Goal: Transaction & Acquisition: Purchase product/service

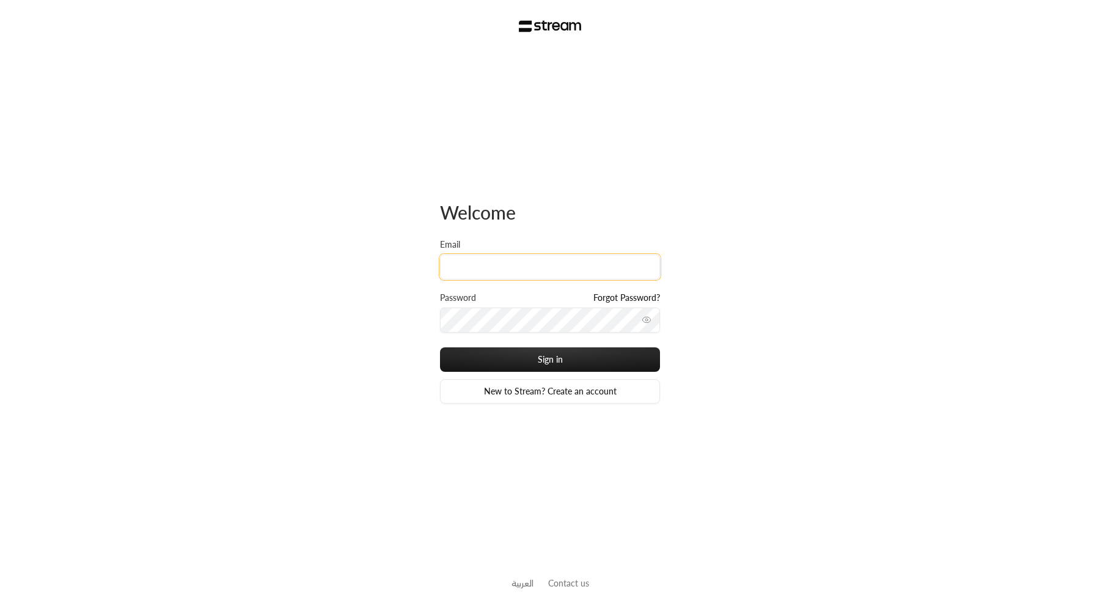
type input "iibtisam@gmail.com"
click at [440, 347] on button "Sign in" at bounding box center [550, 359] width 220 height 24
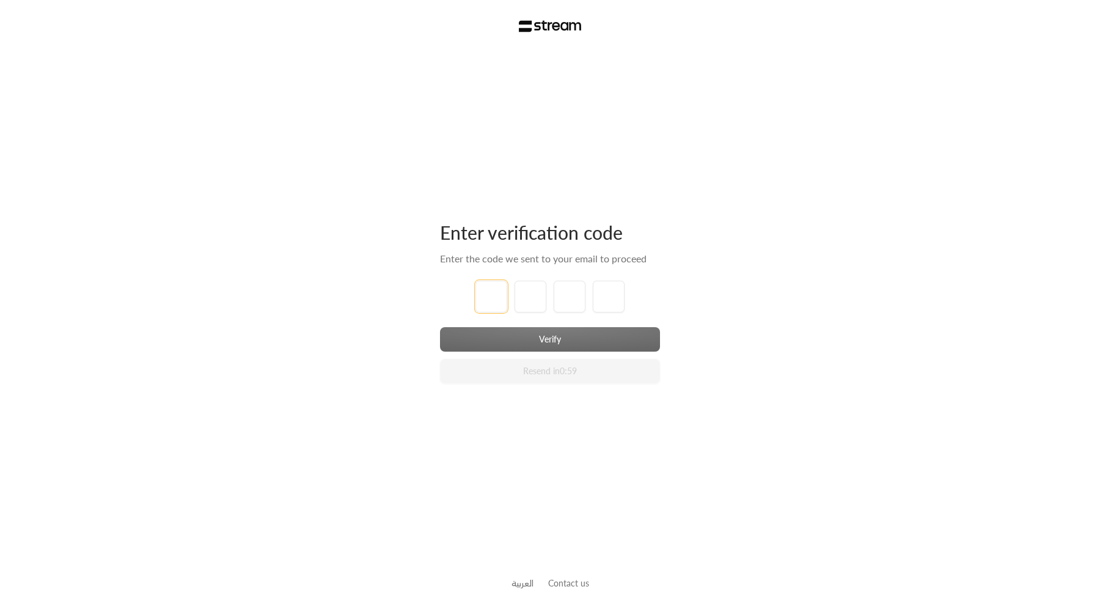
click at [496, 290] on input "tel" at bounding box center [492, 297] width 32 height 32
type input "1"
type input "2"
type input "3"
type input "4"
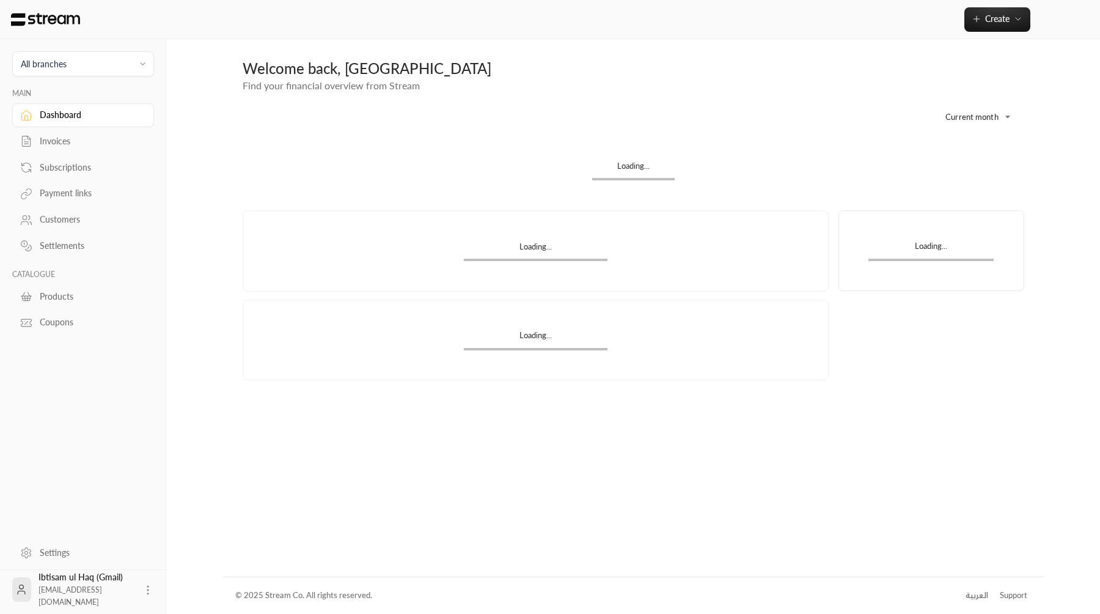
click at [94, 138] on div "Invoices" at bounding box center [89, 141] width 99 height 12
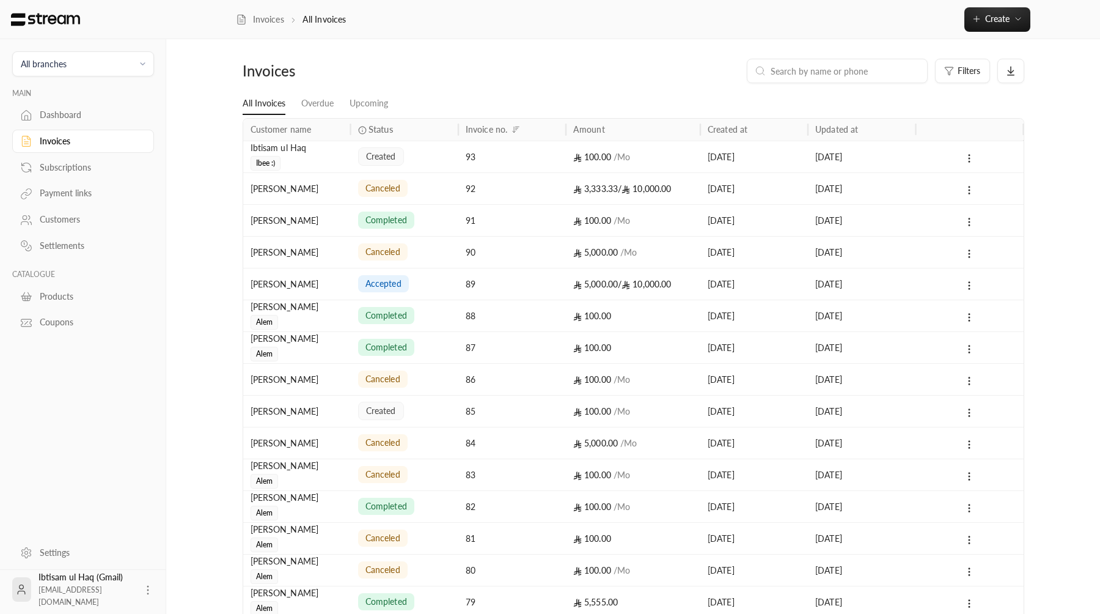
click at [713, 161] on div "16/09/2025" at bounding box center [754, 156] width 93 height 31
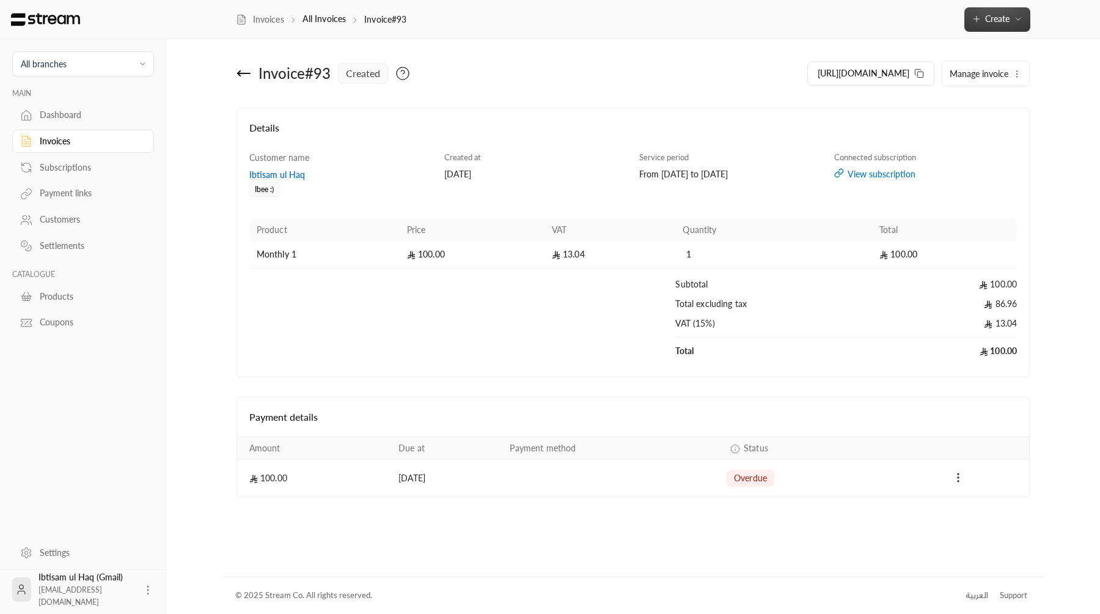
click at [988, 24] on span "Create" at bounding box center [997, 18] width 24 height 10
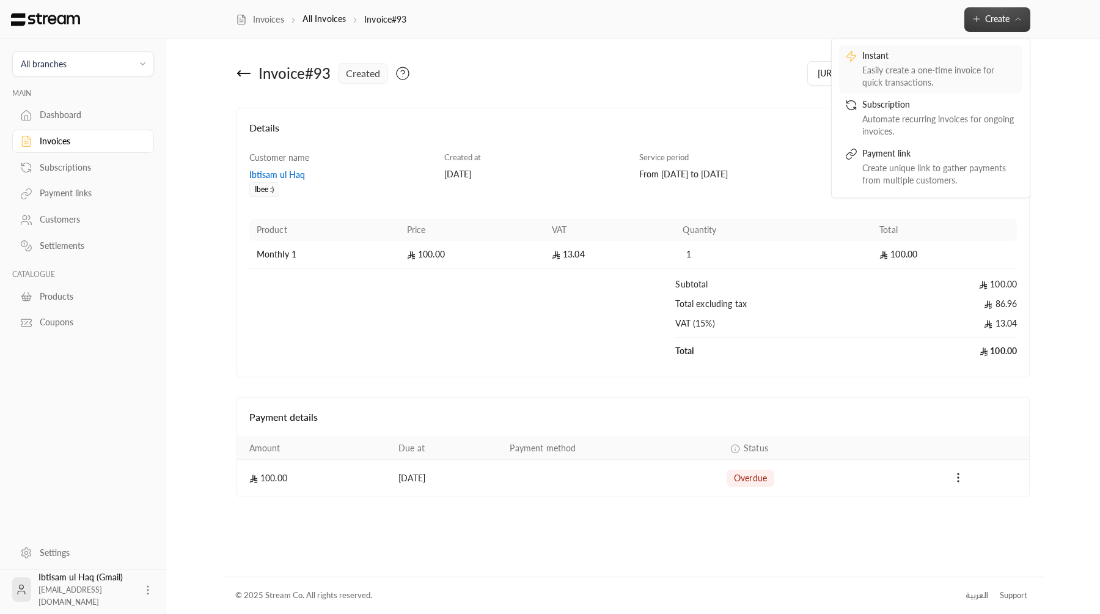
click at [952, 58] on div "Instant" at bounding box center [940, 57] width 154 height 15
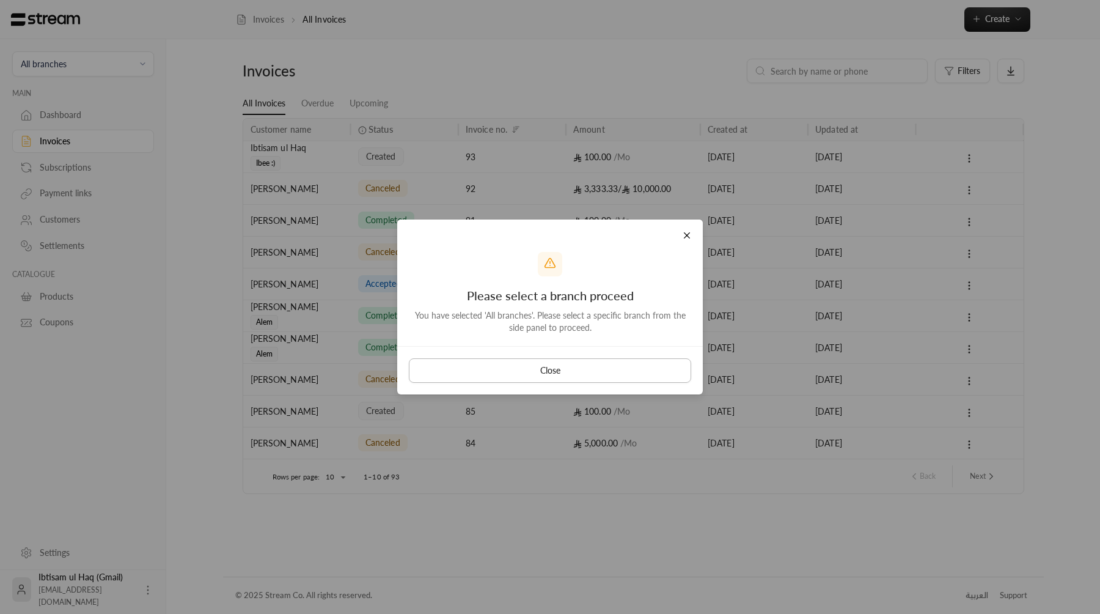
click at [583, 363] on button "Close" at bounding box center [550, 370] width 282 height 24
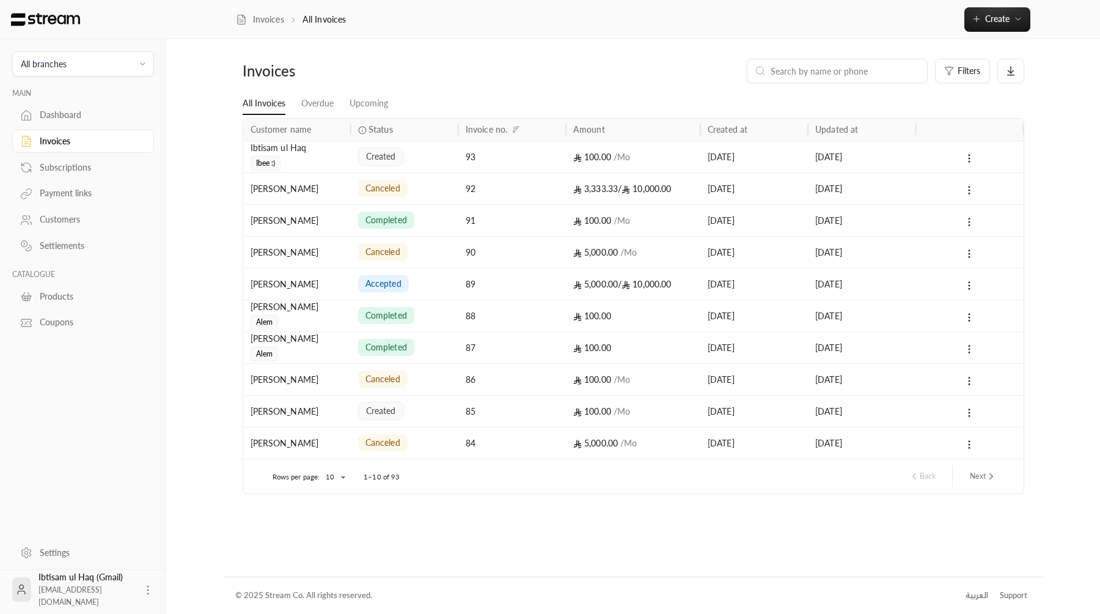
click at [127, 68] on span "All branches" at bounding box center [83, 64] width 126 height 14
click at [128, 124] on li "Main Branch" at bounding box center [83, 121] width 126 height 24
click at [972, 18] on icon "button" at bounding box center [977, 19] width 10 height 10
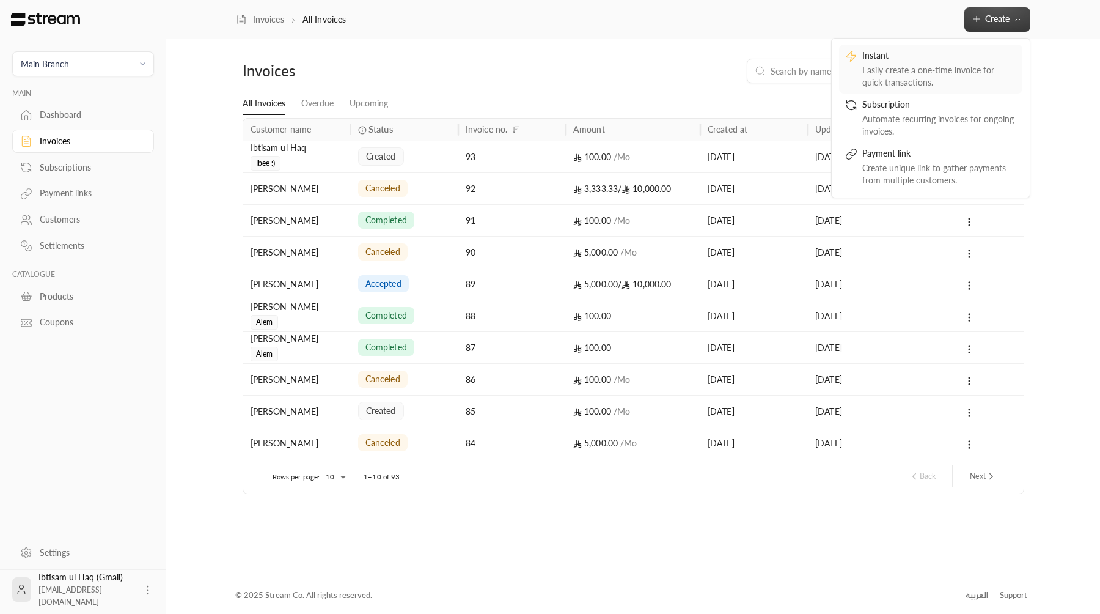
click at [949, 75] on div "Easily create a one-time invoice for quick transactions." at bounding box center [940, 76] width 154 height 24
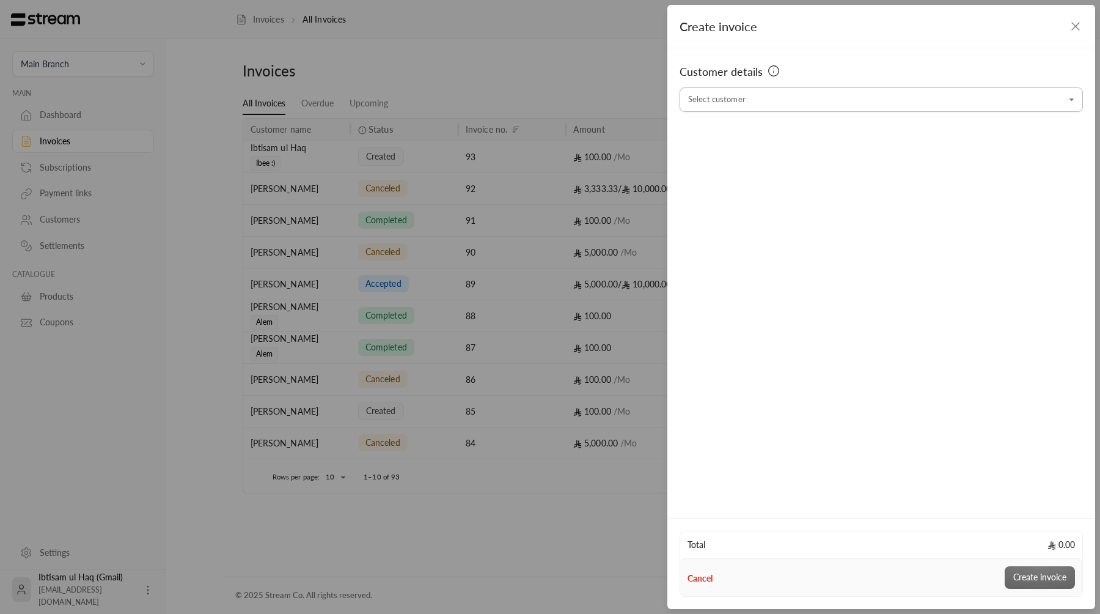
click at [735, 102] on input "Select customer" at bounding box center [881, 99] width 403 height 21
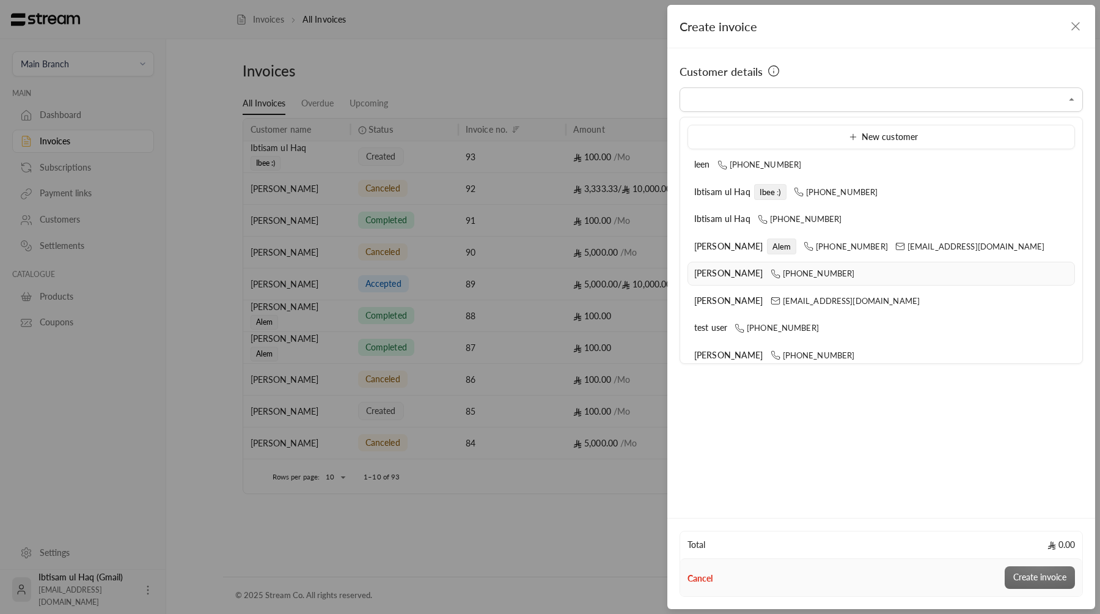
click at [715, 274] on span "[PERSON_NAME]" at bounding box center [728, 273] width 69 height 10
type input "**********"
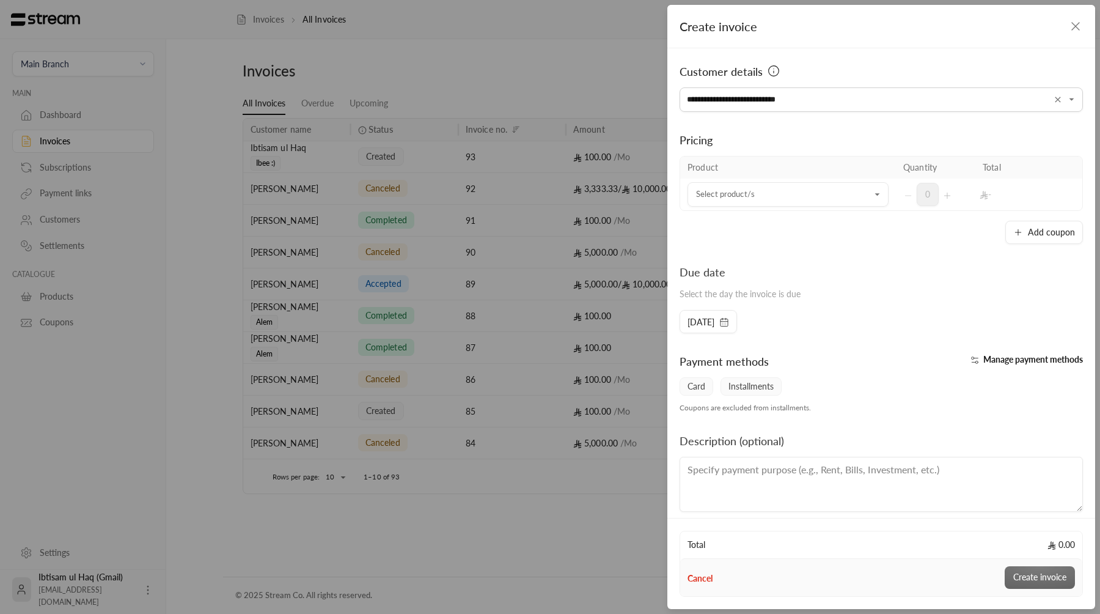
click at [872, 312] on div "Due date Select the day the invoice is due 21/09/2025" at bounding box center [882, 298] width 416 height 70
click at [859, 205] on input "Select customer" at bounding box center [788, 194] width 201 height 21
click at [839, 369] on li "10000 SAR product" at bounding box center [788, 360] width 185 height 24
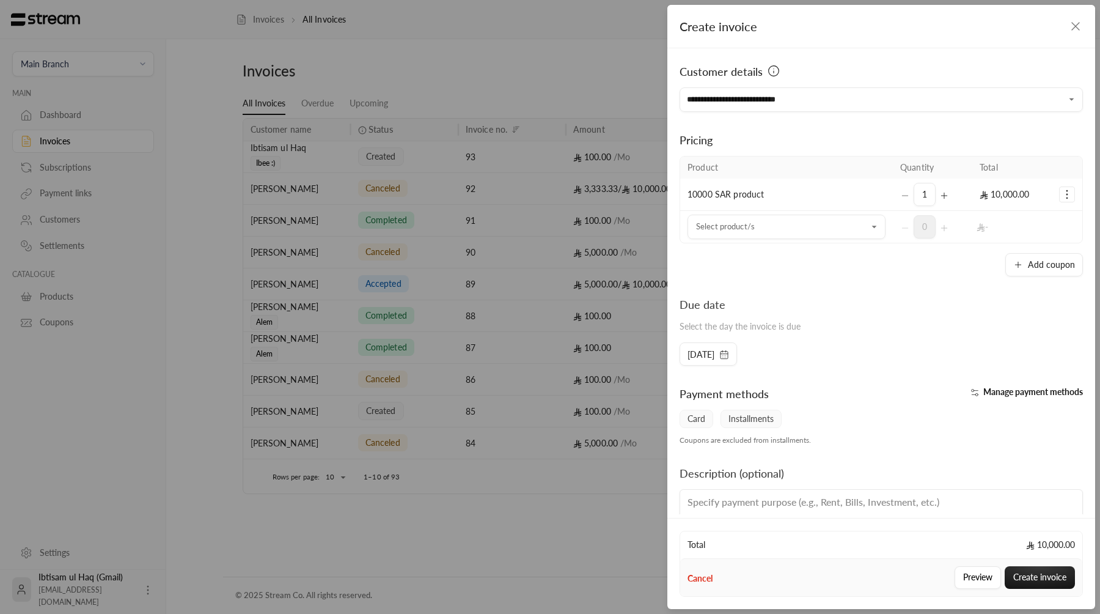
click at [1029, 394] on span "Manage payment methods" at bounding box center [1034, 391] width 100 height 10
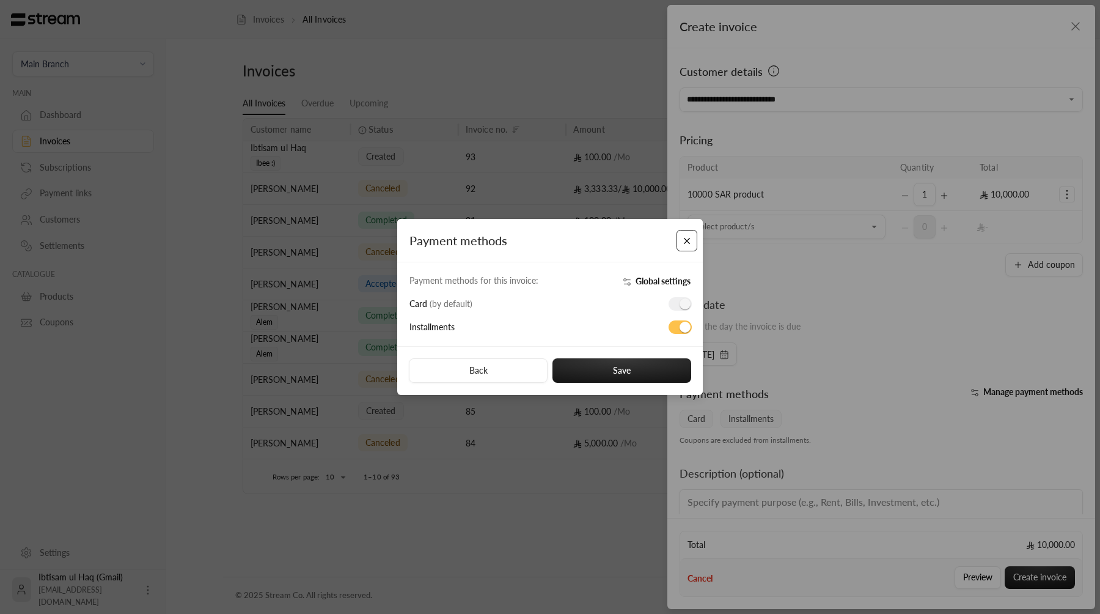
click at [692, 232] on button "Close" at bounding box center [687, 240] width 21 height 21
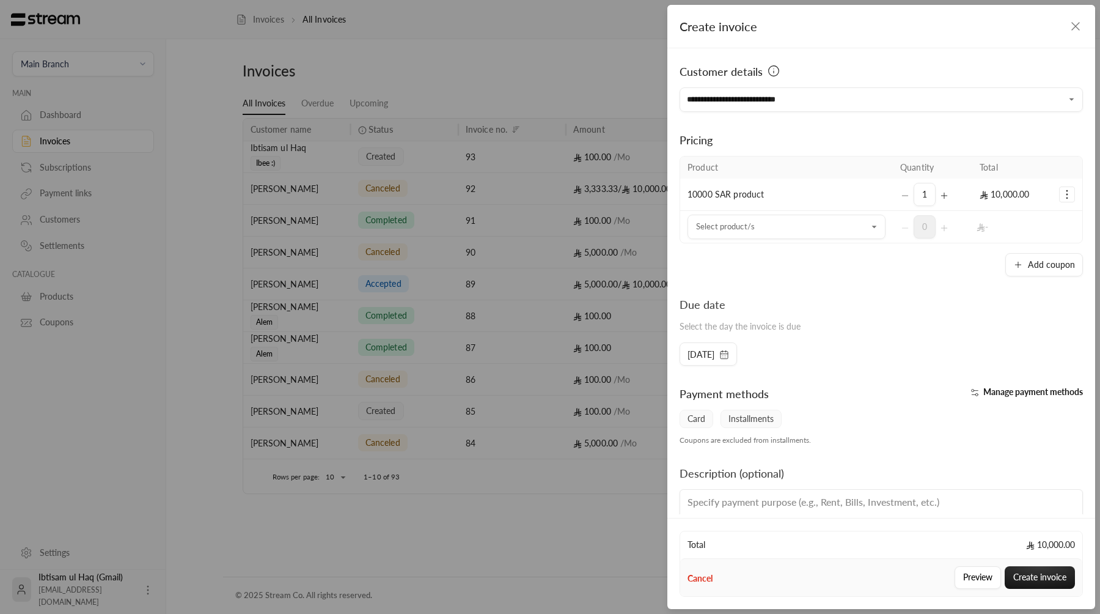
scroll to position [45, 0]
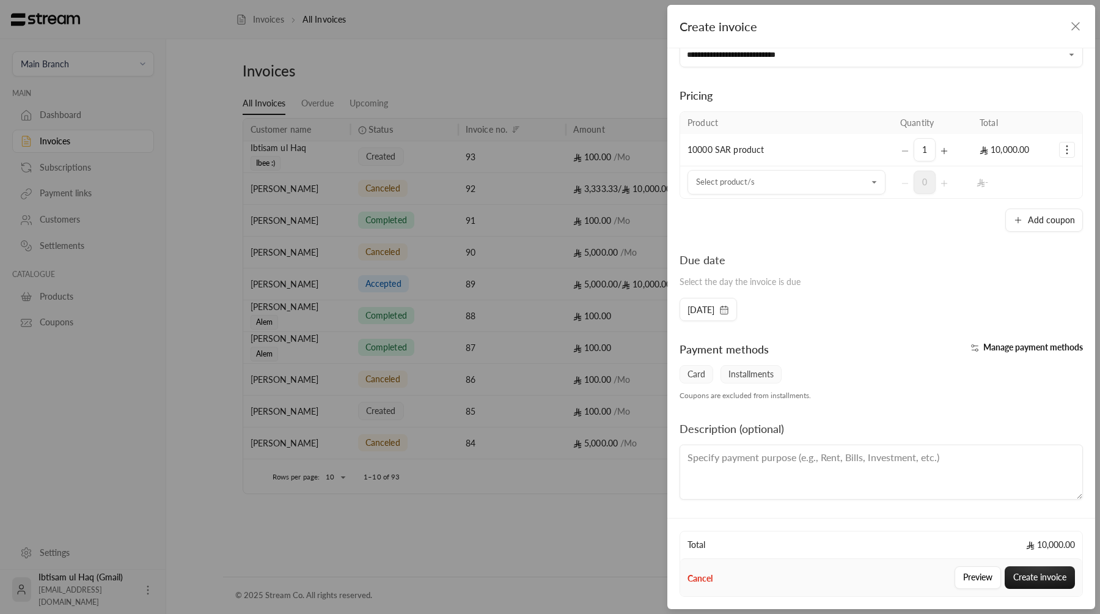
click at [984, 348] on span "Manage payment methods" at bounding box center [1034, 347] width 100 height 10
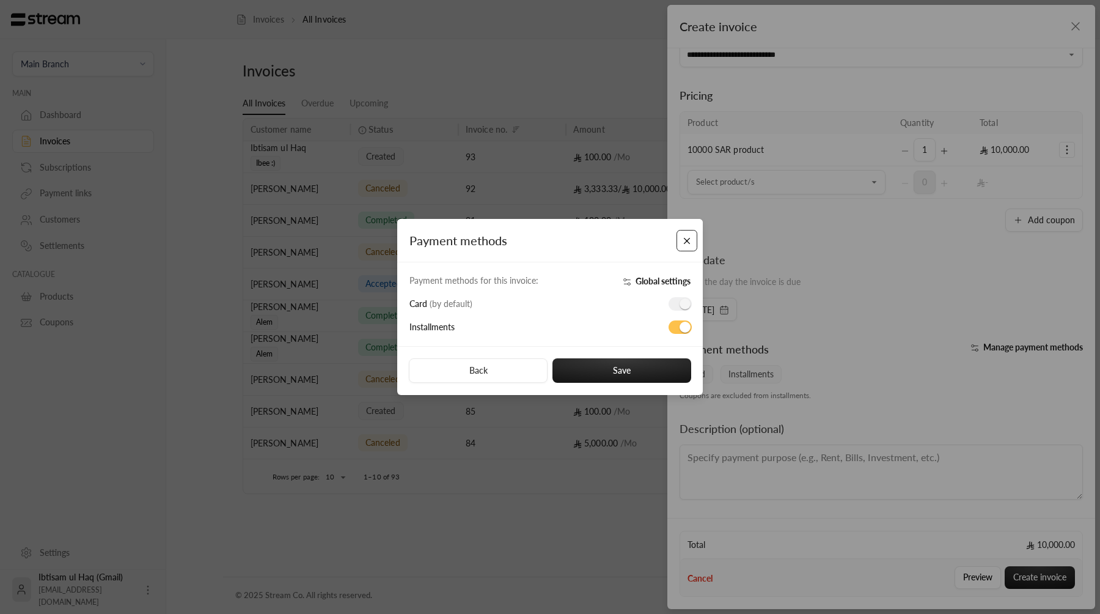
click at [684, 246] on button "Close" at bounding box center [687, 240] width 21 height 21
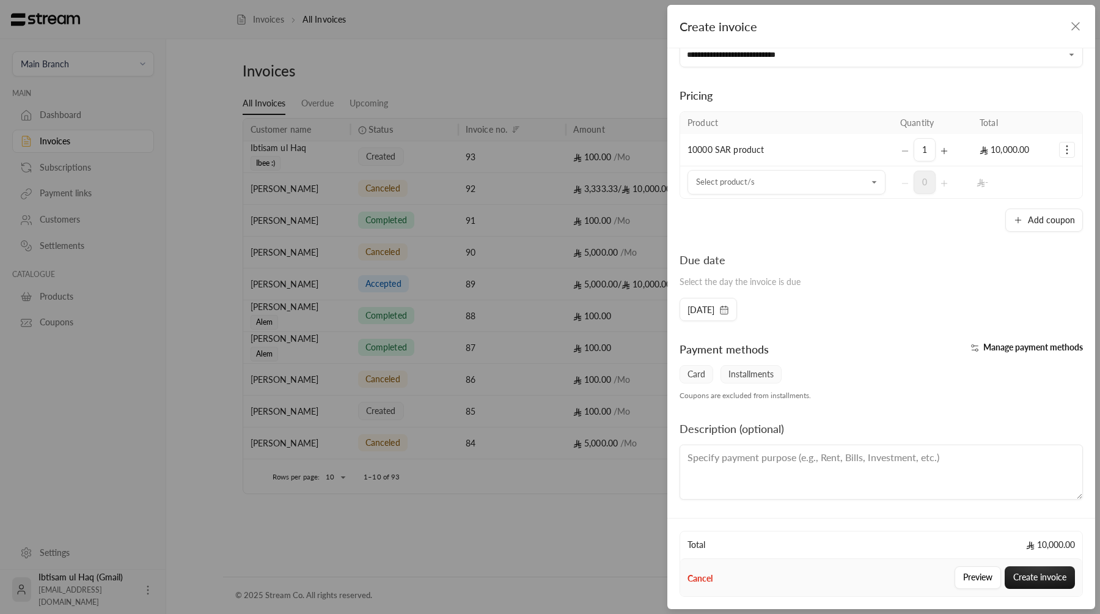
click at [1078, 29] on icon "button" at bounding box center [1075, 26] width 7 height 7
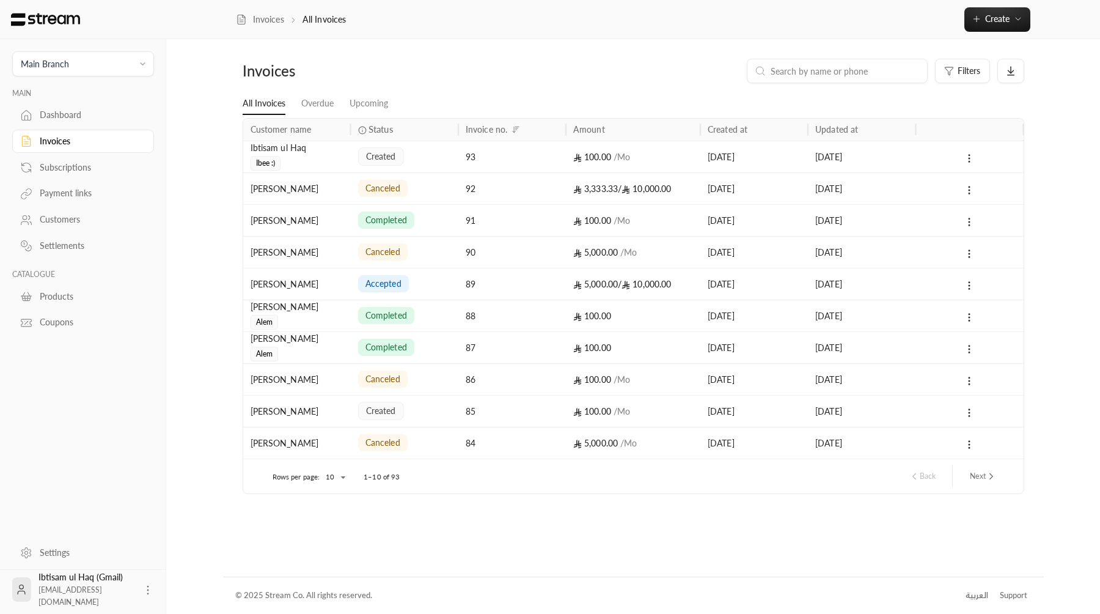
click at [51, 559] on link "Settings" at bounding box center [83, 552] width 142 height 24
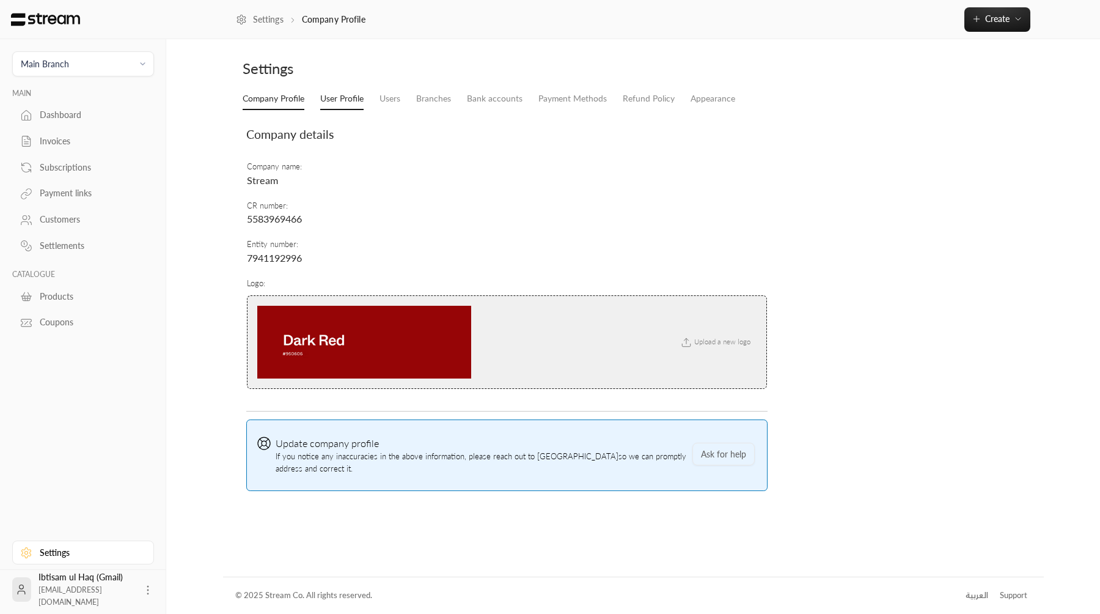
click at [348, 103] on link "User Profile" at bounding box center [341, 99] width 43 height 22
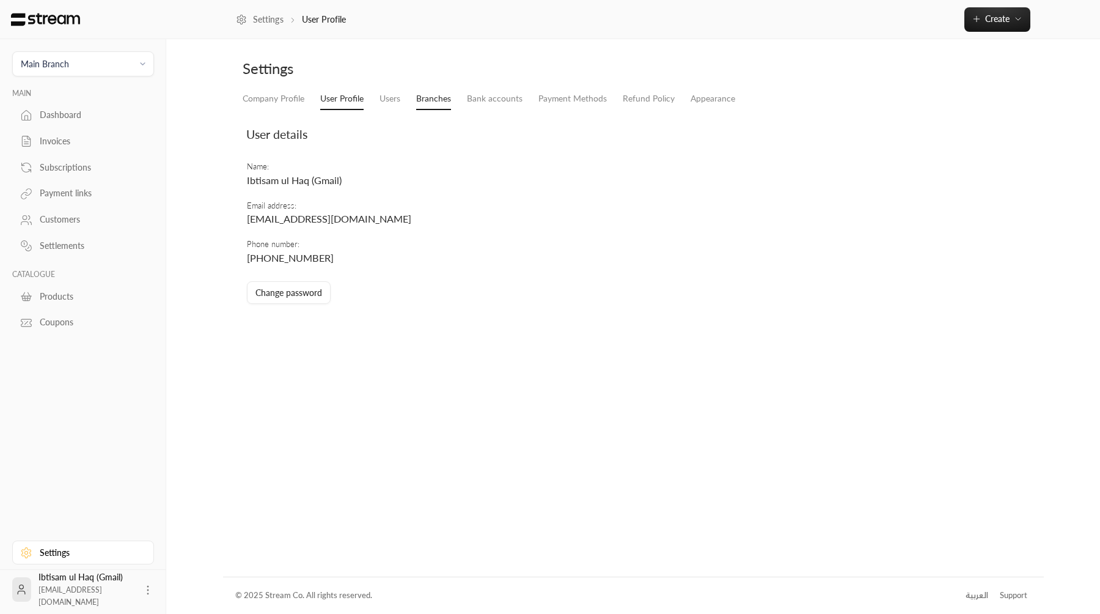
click at [423, 99] on link "Branches" at bounding box center [433, 99] width 35 height 22
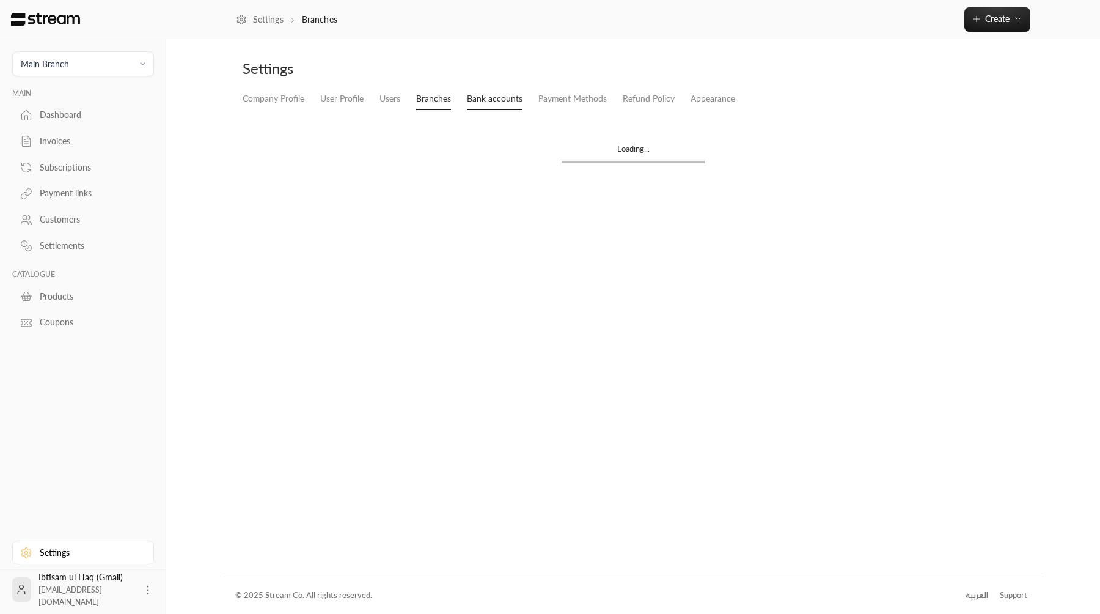
click at [515, 97] on link "Bank accounts" at bounding box center [495, 99] width 56 height 22
click at [556, 107] on link "Payment Methods" at bounding box center [573, 99] width 68 height 22
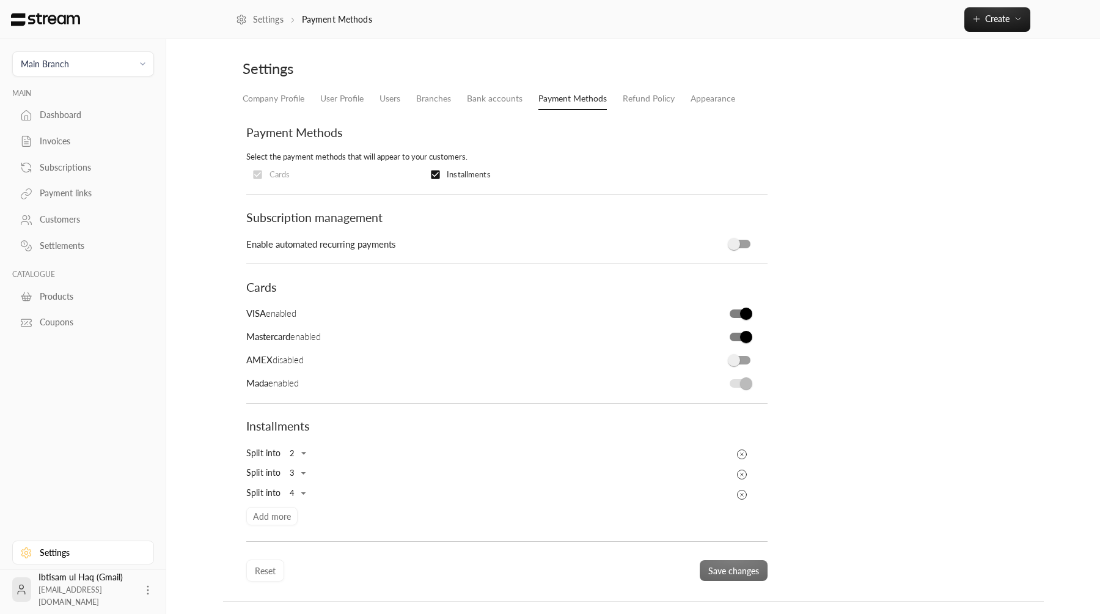
scroll to position [24, 0]
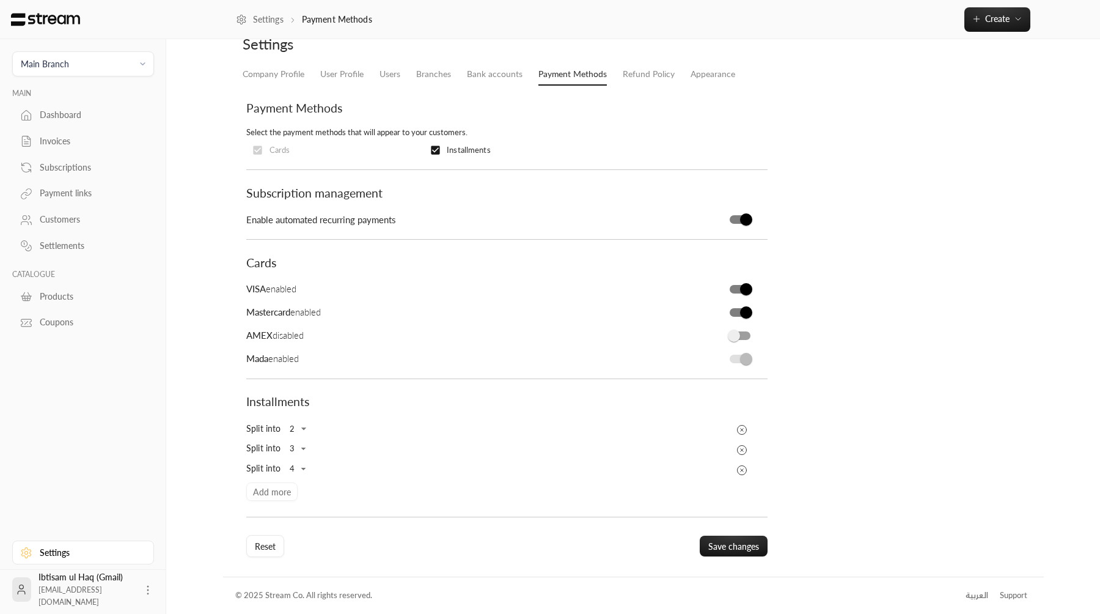
click at [65, 115] on div "Dashboard" at bounding box center [89, 115] width 99 height 12
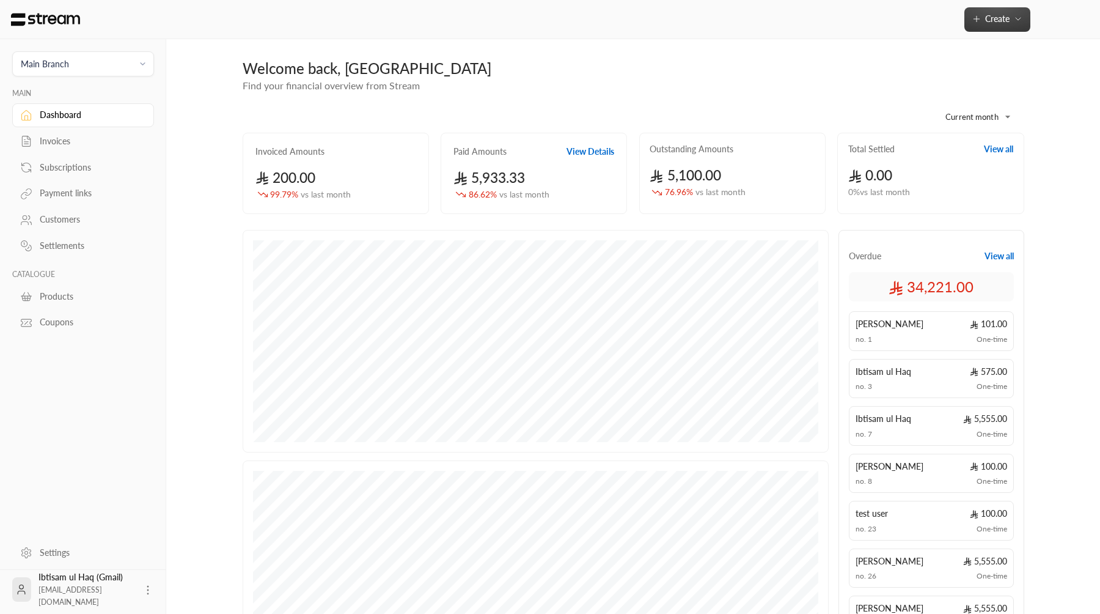
click at [999, 23] on span "Create" at bounding box center [997, 18] width 24 height 10
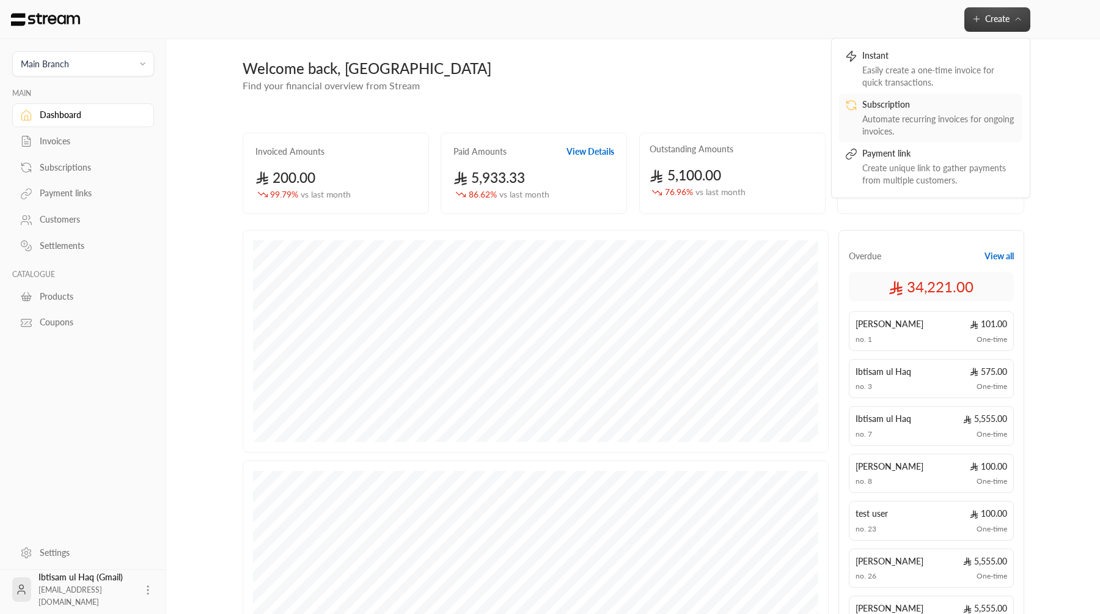
click at [947, 102] on div "Subscription" at bounding box center [940, 105] width 154 height 15
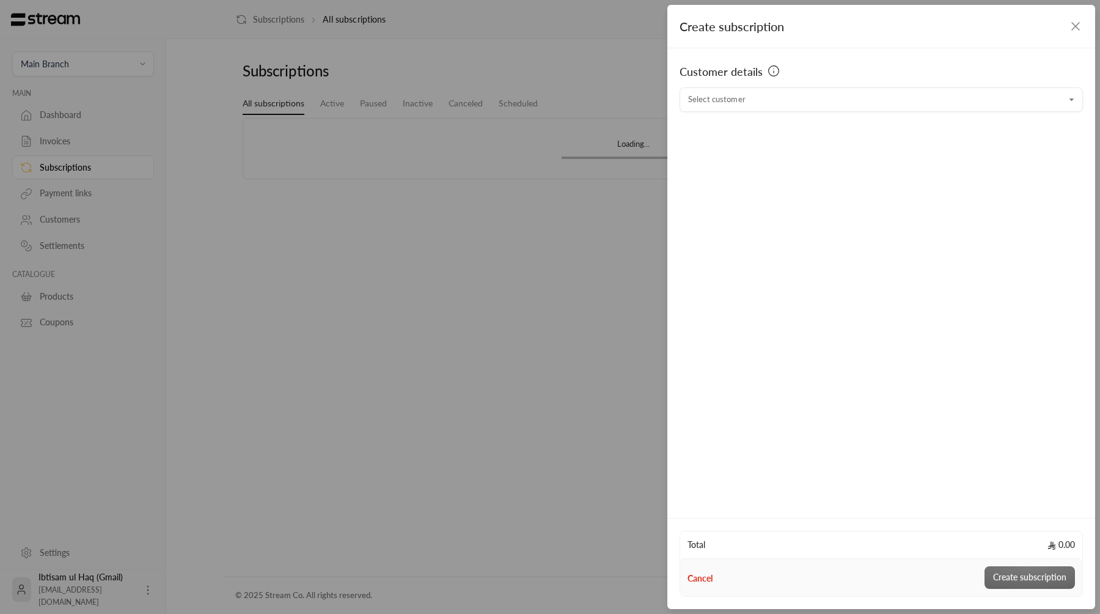
click at [1068, 30] on div "Create subscription" at bounding box center [882, 26] width 428 height 43
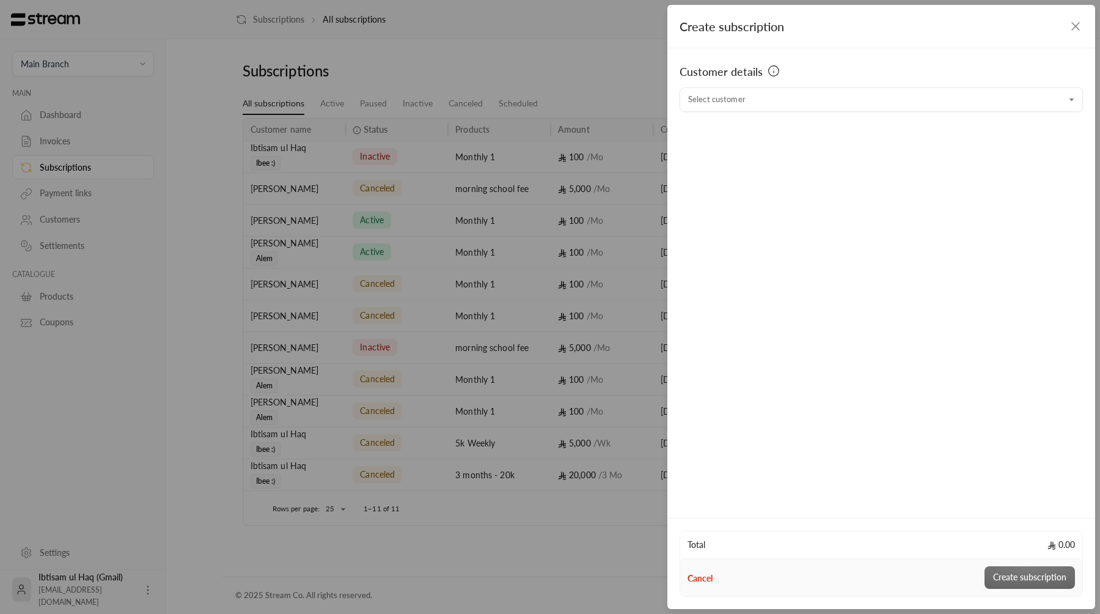
click at [1072, 26] on icon "button" at bounding box center [1076, 26] width 15 height 15
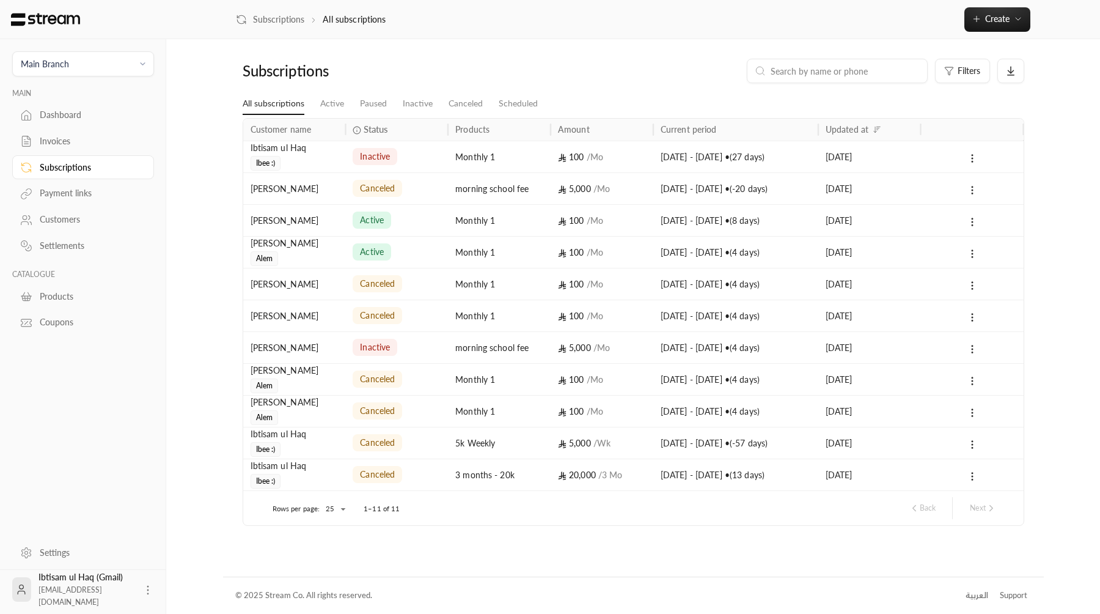
click at [993, 32] on div "Subscriptions All subscriptions Create Instant Easily create a one-time invoice…" at bounding box center [633, 19] width 934 height 39
click at [992, 23] on span "Create" at bounding box center [997, 18] width 24 height 10
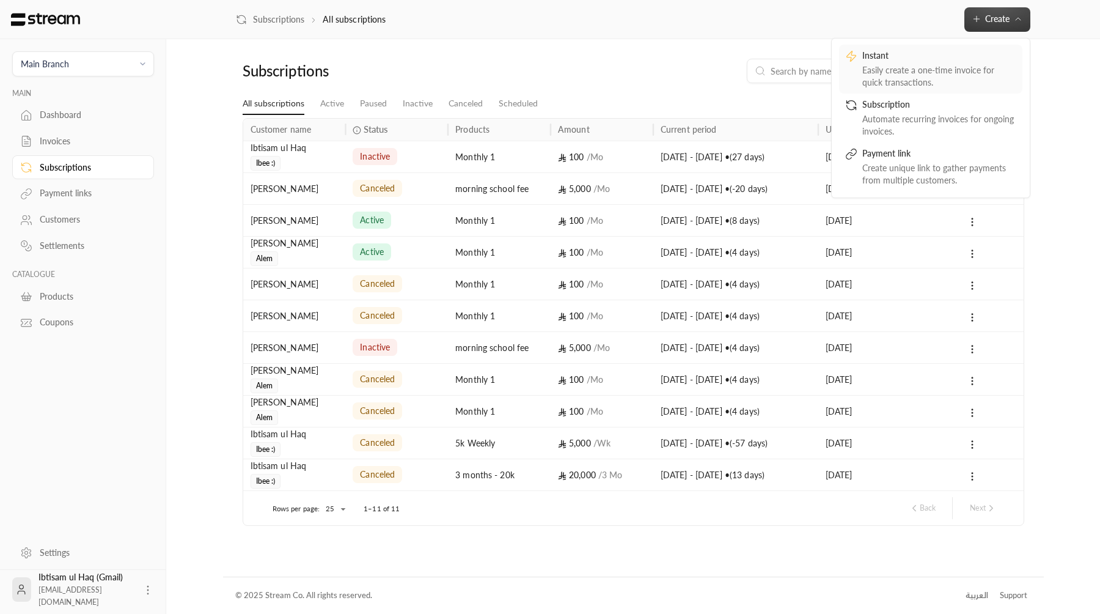
click at [948, 54] on div "Instant" at bounding box center [940, 57] width 154 height 15
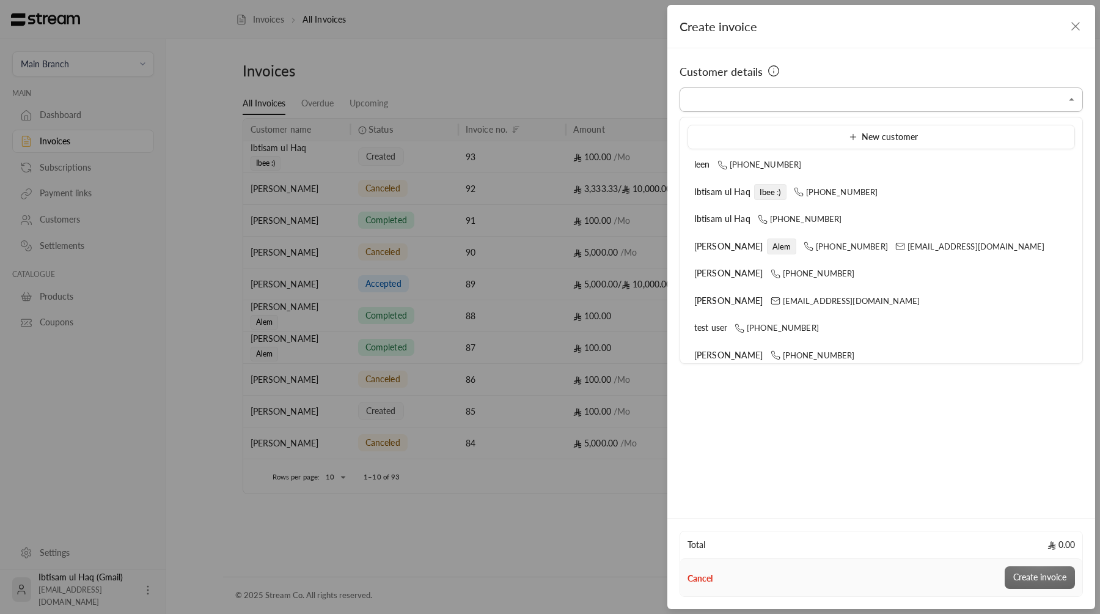
click at [943, 109] on input "Select customer" at bounding box center [881, 99] width 403 height 21
click at [715, 282] on li "Waleed Hassan +966500000005" at bounding box center [882, 274] width 388 height 24
type input "**********"
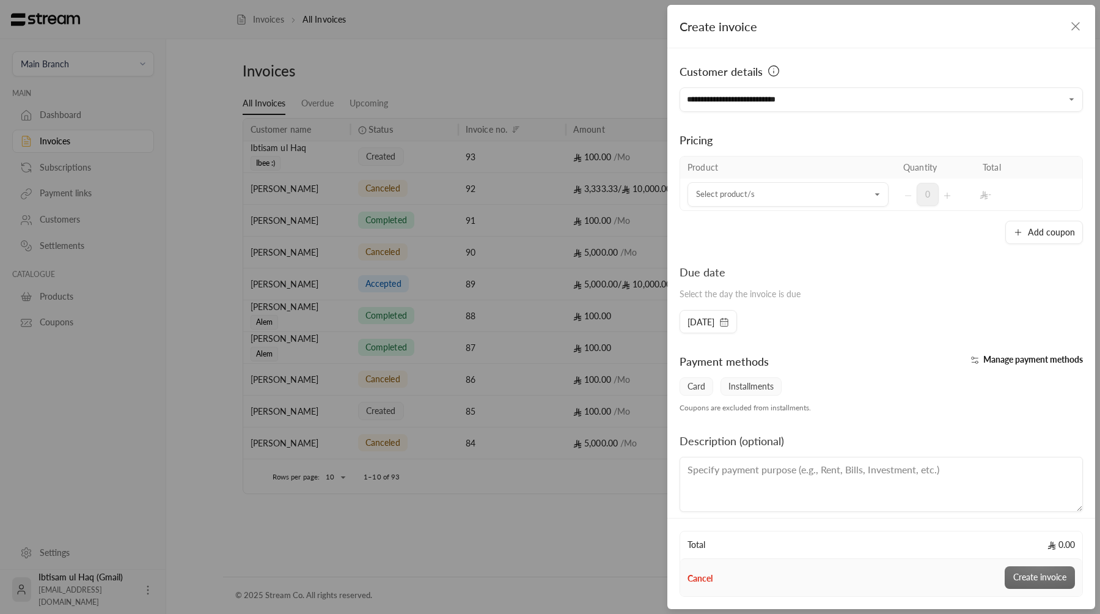
click at [1010, 355] on span "Manage payment methods" at bounding box center [1034, 359] width 100 height 10
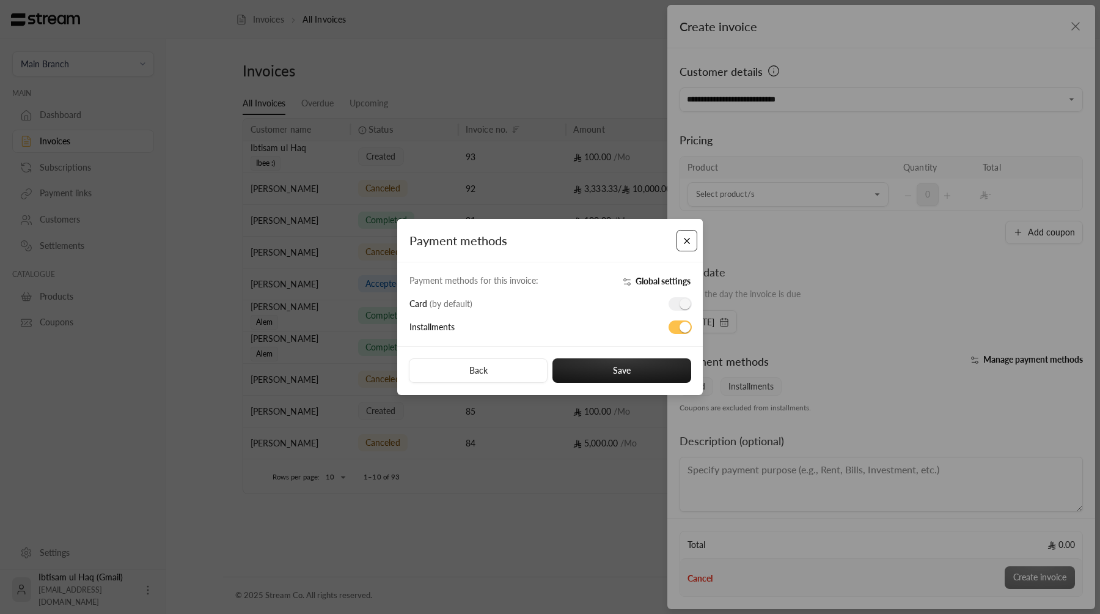
click at [691, 241] on button "Close" at bounding box center [687, 240] width 21 height 21
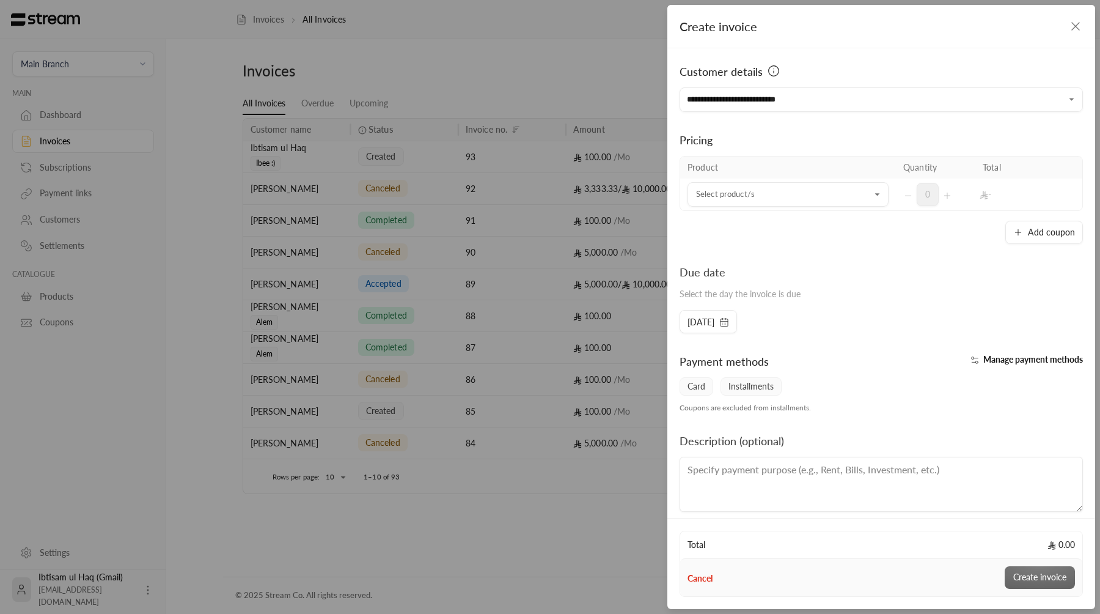
click at [986, 357] on span "Manage payment methods" at bounding box center [1034, 359] width 100 height 10
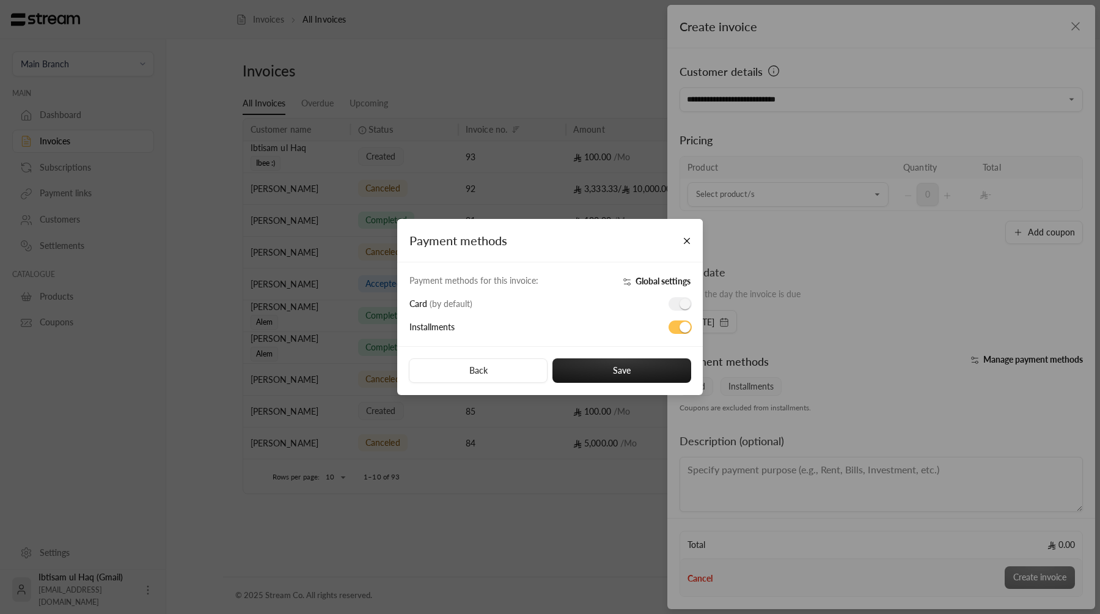
click at [836, 306] on div "Payment methods Payment methods for this invoice: Global settings Card ( by def…" at bounding box center [550, 307] width 1100 height 614
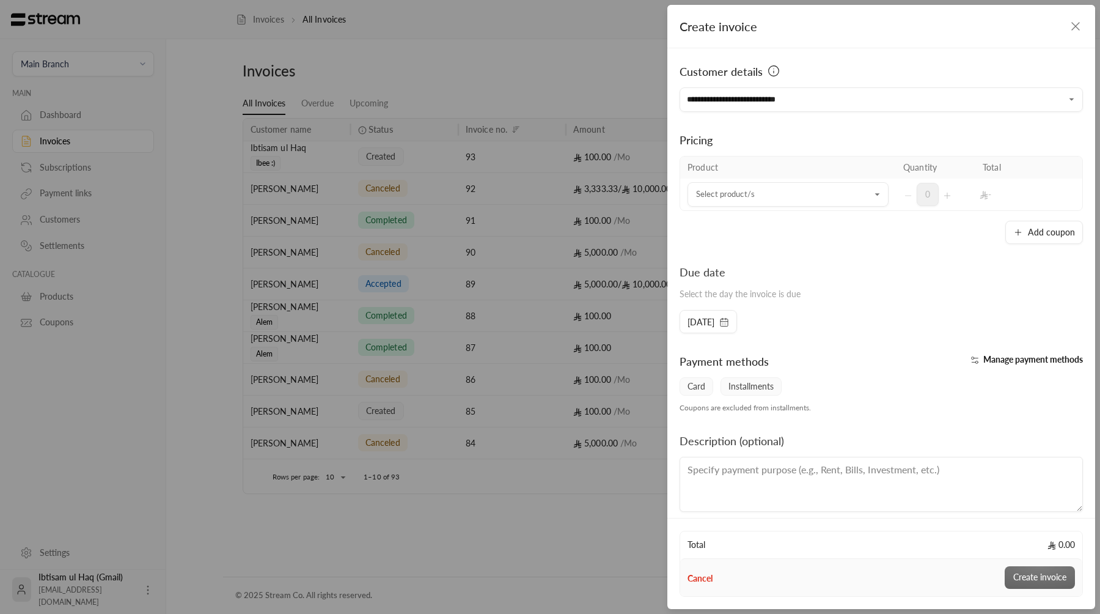
scroll to position [12, 0]
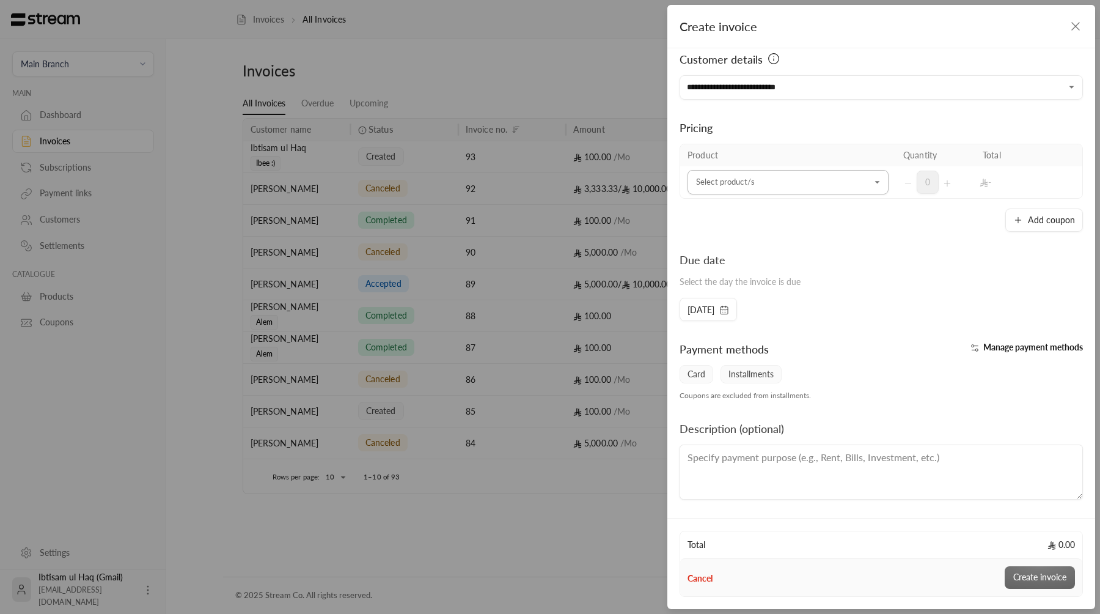
click at [840, 186] on input "Select customer" at bounding box center [788, 182] width 201 height 21
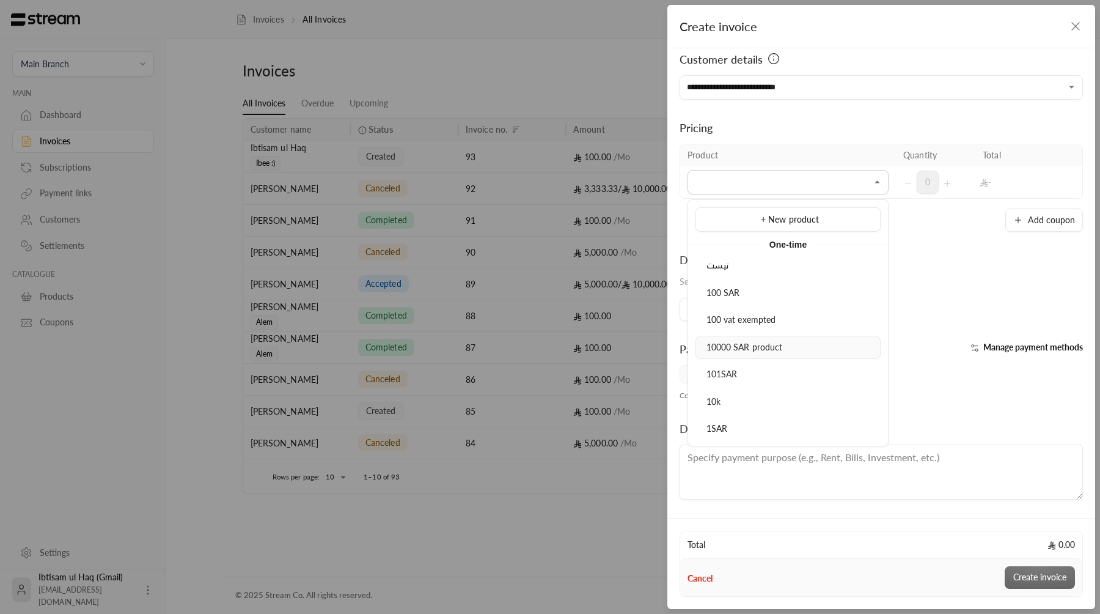
click at [785, 355] on li "10000 SAR product" at bounding box center [788, 348] width 185 height 24
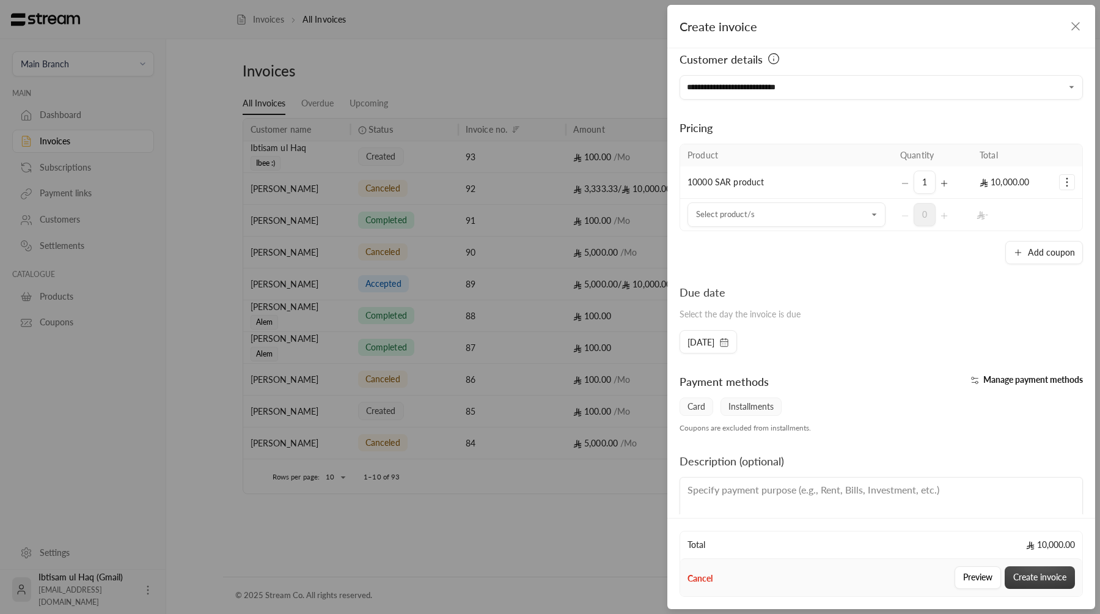
click at [1026, 570] on button "Create invoice" at bounding box center [1040, 577] width 70 height 23
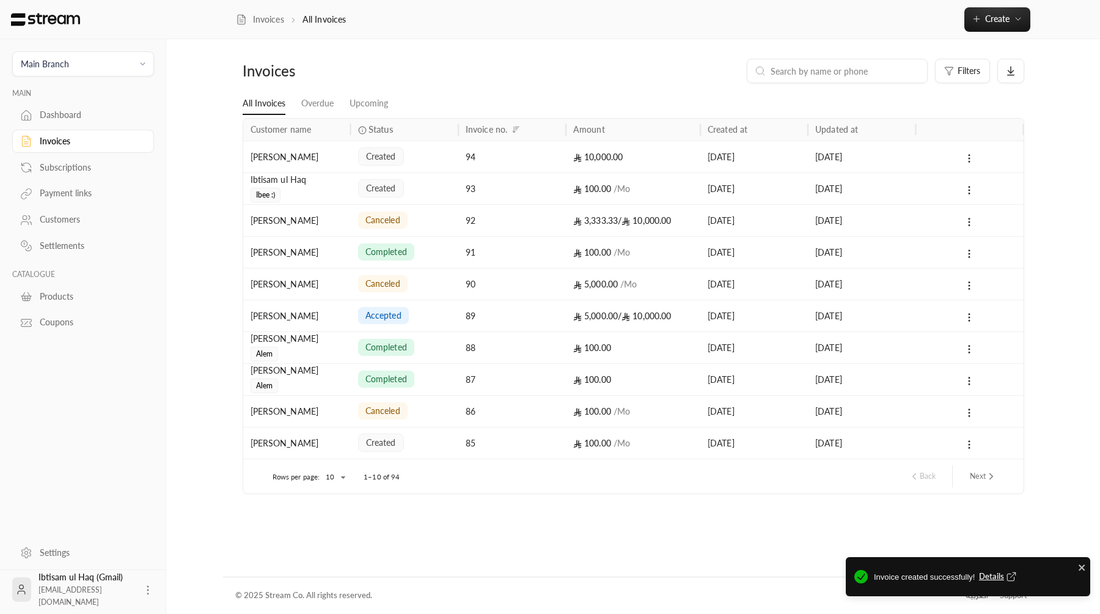
click at [407, 142] on div "created" at bounding box center [404, 156] width 93 height 31
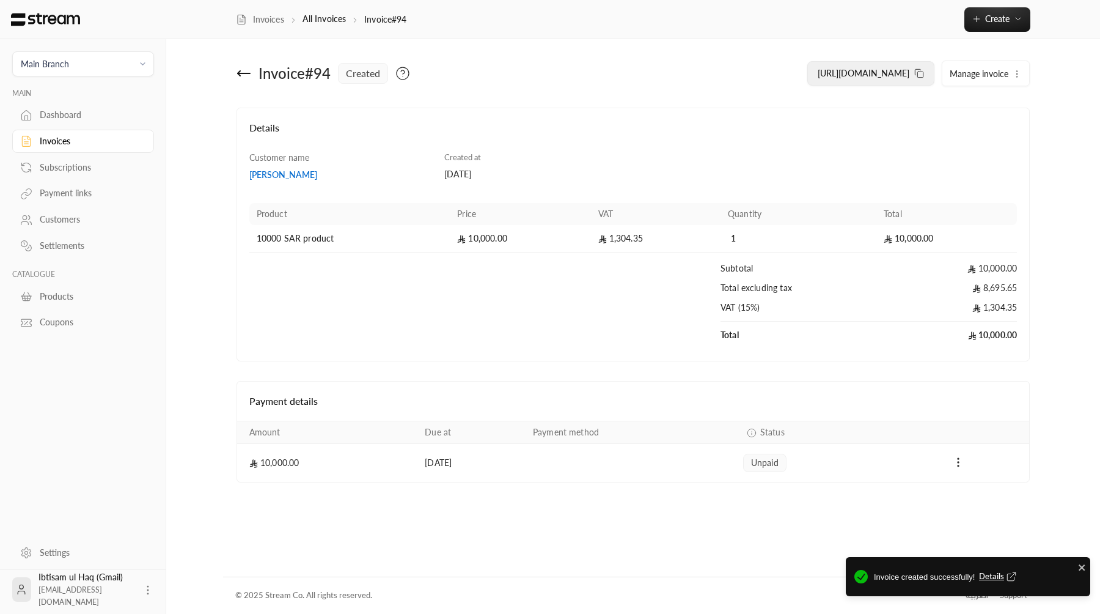
click at [859, 77] on span "https://streampay.sa/ss/InoaX" at bounding box center [864, 73] width 92 height 10
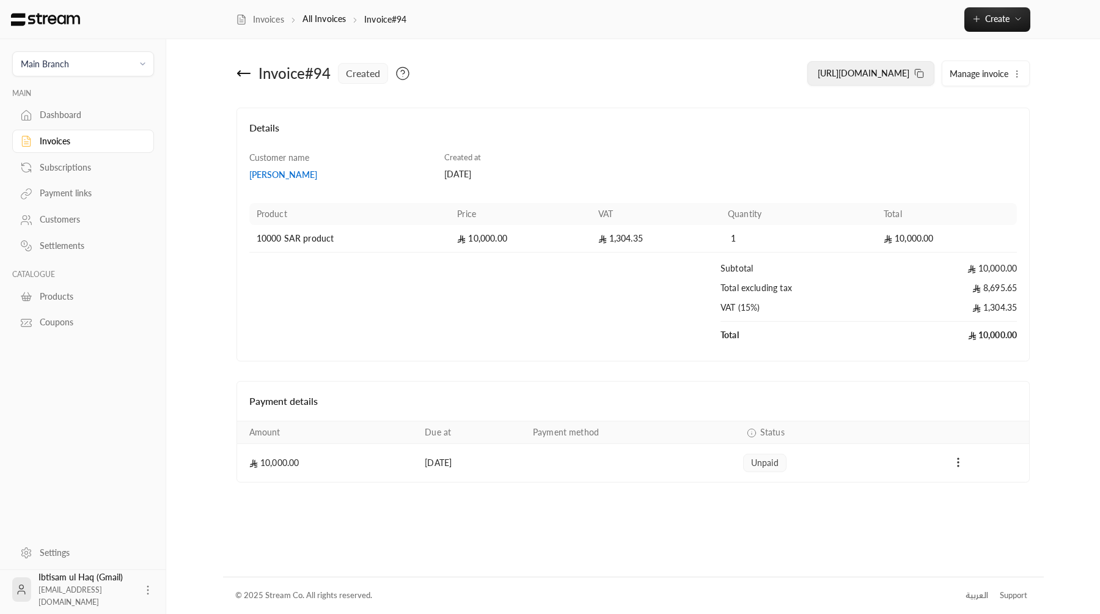
click at [859, 77] on span "https://streampay.sa/ss/InoaX" at bounding box center [864, 73] width 92 height 10
